Goal: Information Seeking & Learning: Understand process/instructions

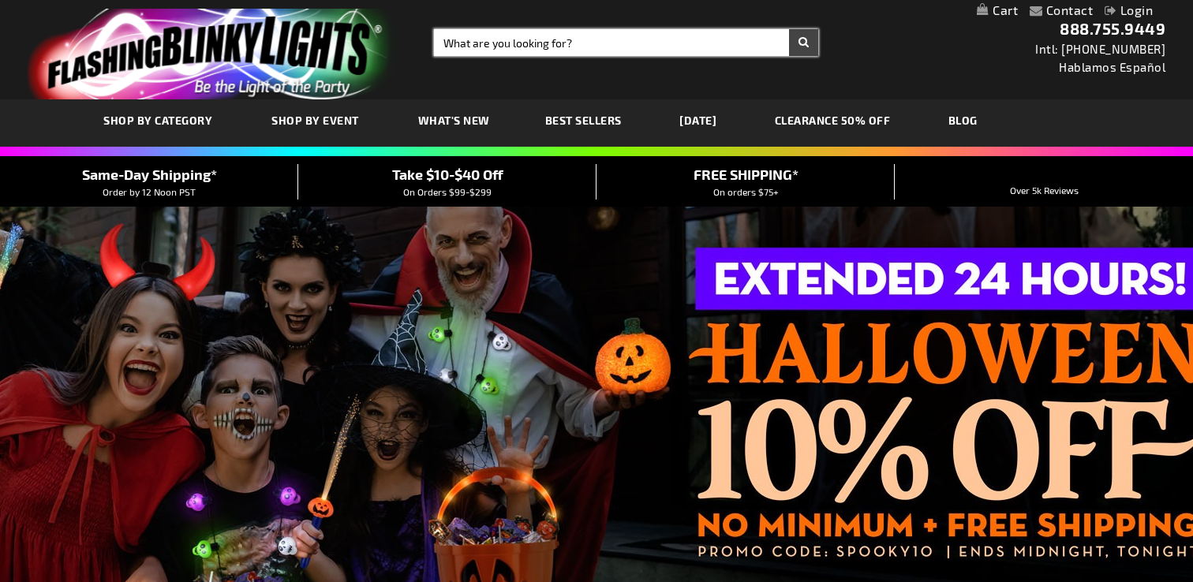
click at [487, 42] on input "Search" at bounding box center [626, 42] width 384 height 27
type input "return policy"
click at [800, 41] on button "Search" at bounding box center [803, 42] width 29 height 27
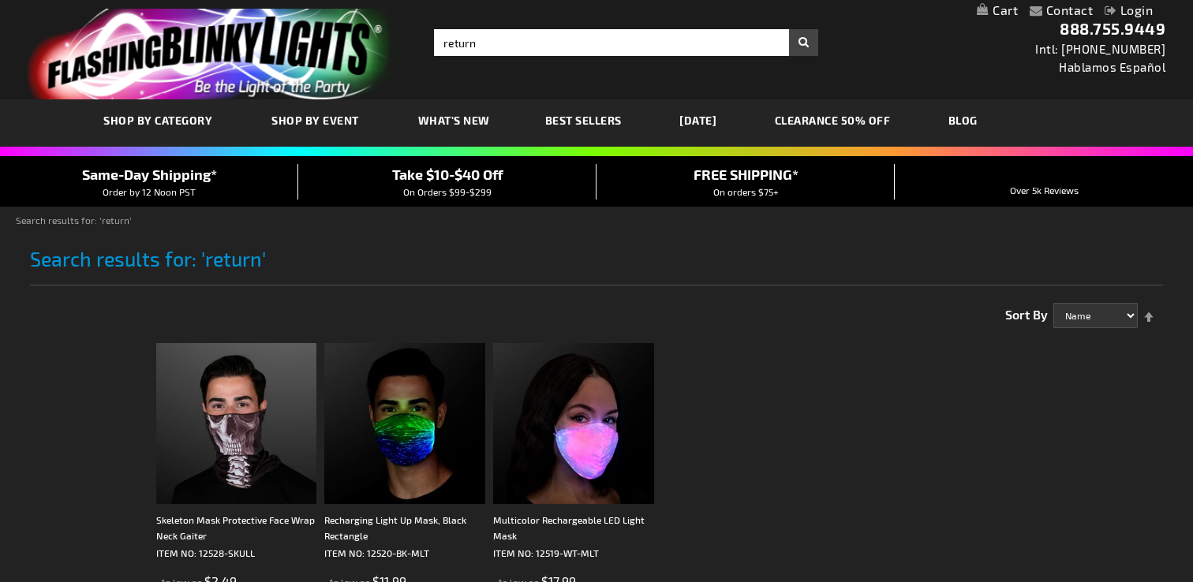
click at [1130, 13] on link "Login" at bounding box center [1129, 9] width 48 height 15
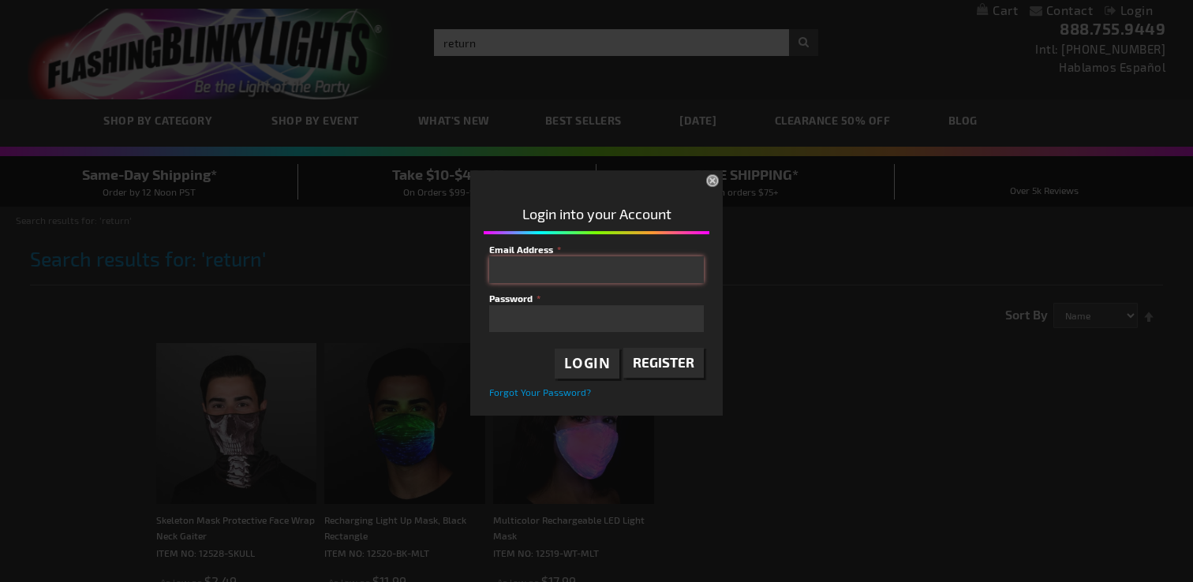
click at [518, 273] on input "Email Address" at bounding box center [596, 269] width 215 height 27
type input "cynsiegel@aol.com"
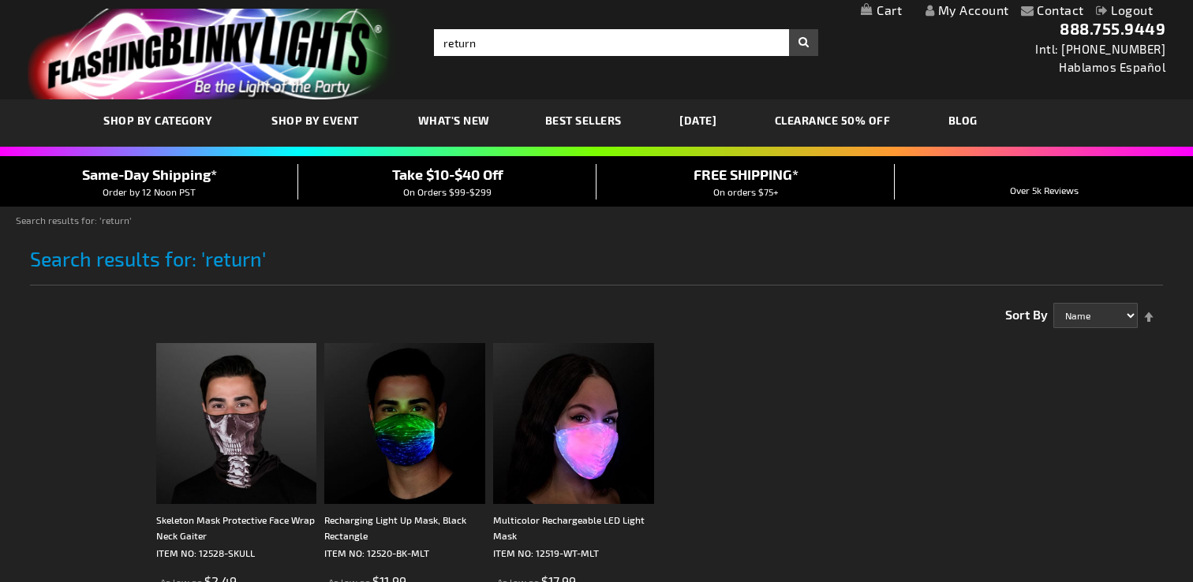
click at [974, 14] on link "My Account" at bounding box center [968, 9] width 84 height 15
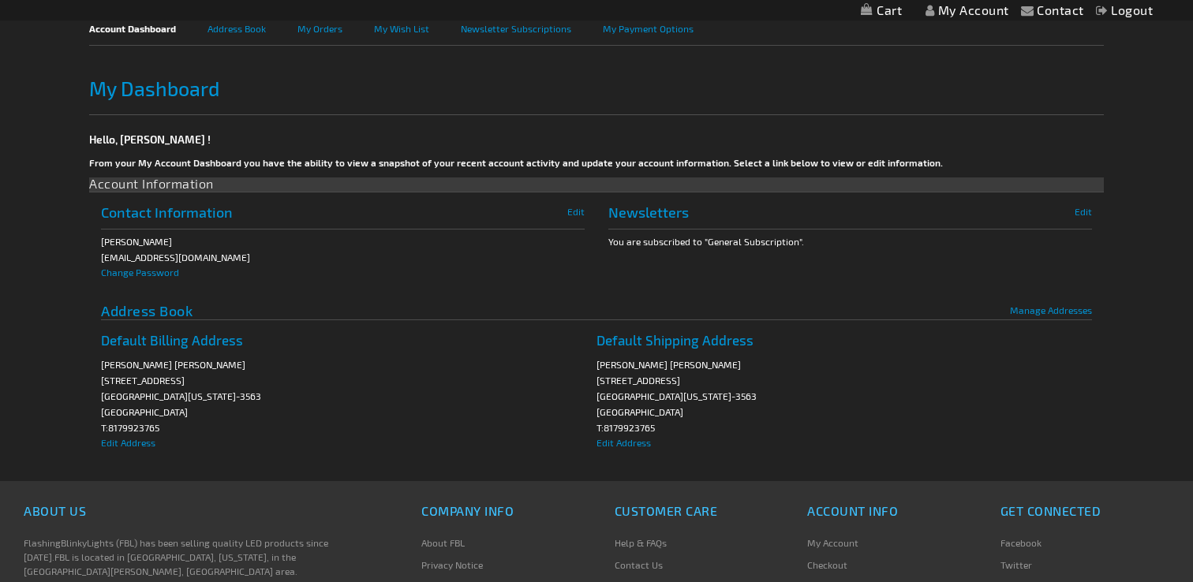
scroll to position [490, 0]
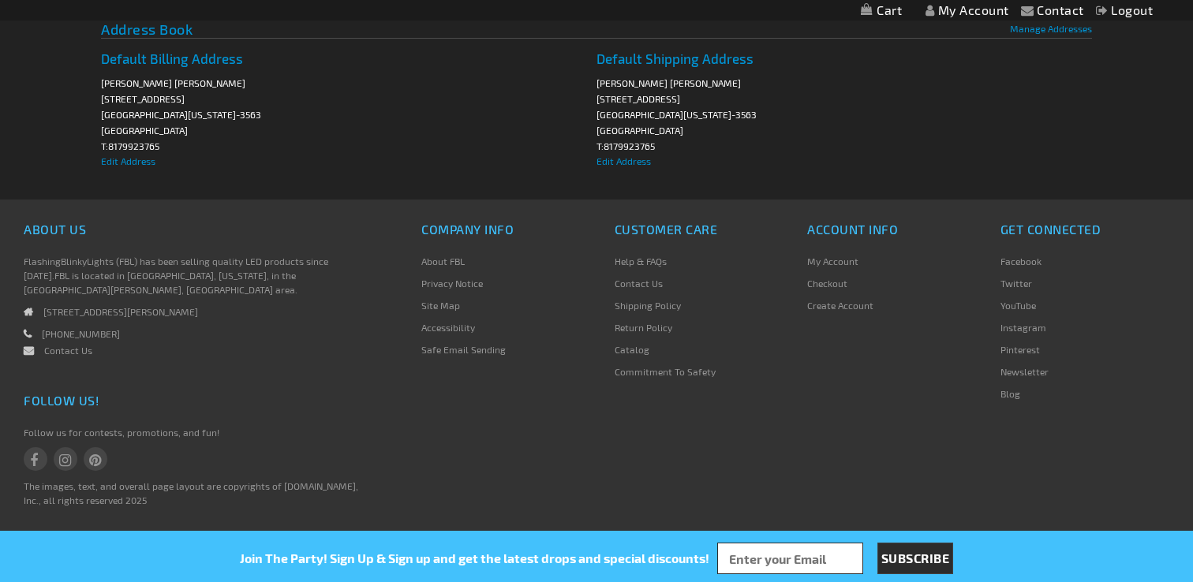
click at [630, 333] on link "Return Policy" at bounding box center [644, 327] width 58 height 11
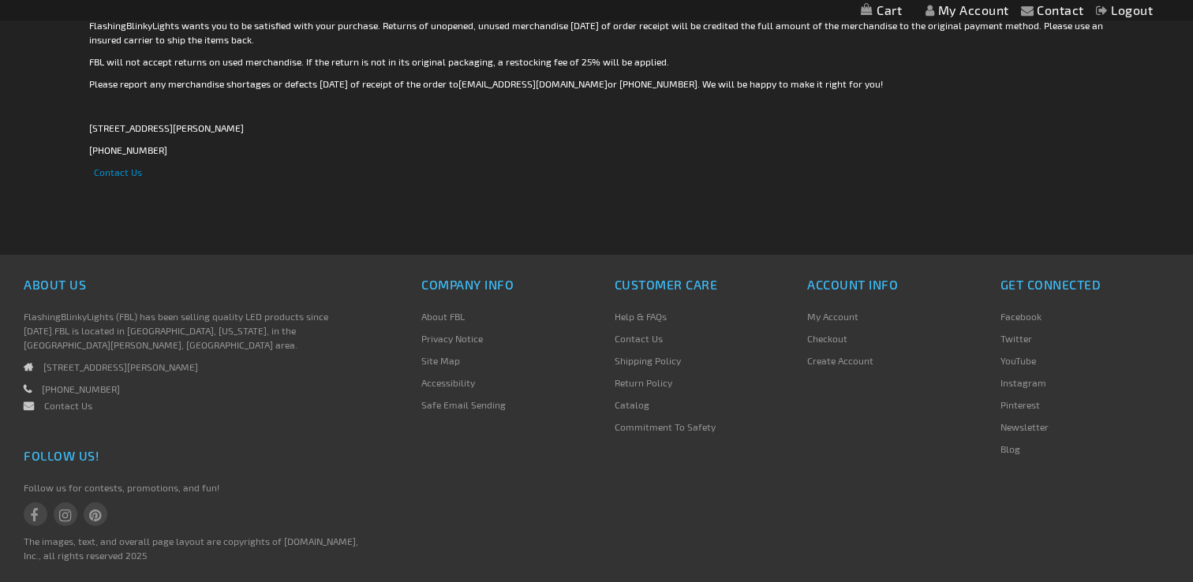
scroll to position [285, 0]
click at [634, 339] on link "Contact Us" at bounding box center [639, 336] width 48 height 11
